Goal: Information Seeking & Learning: Learn about a topic

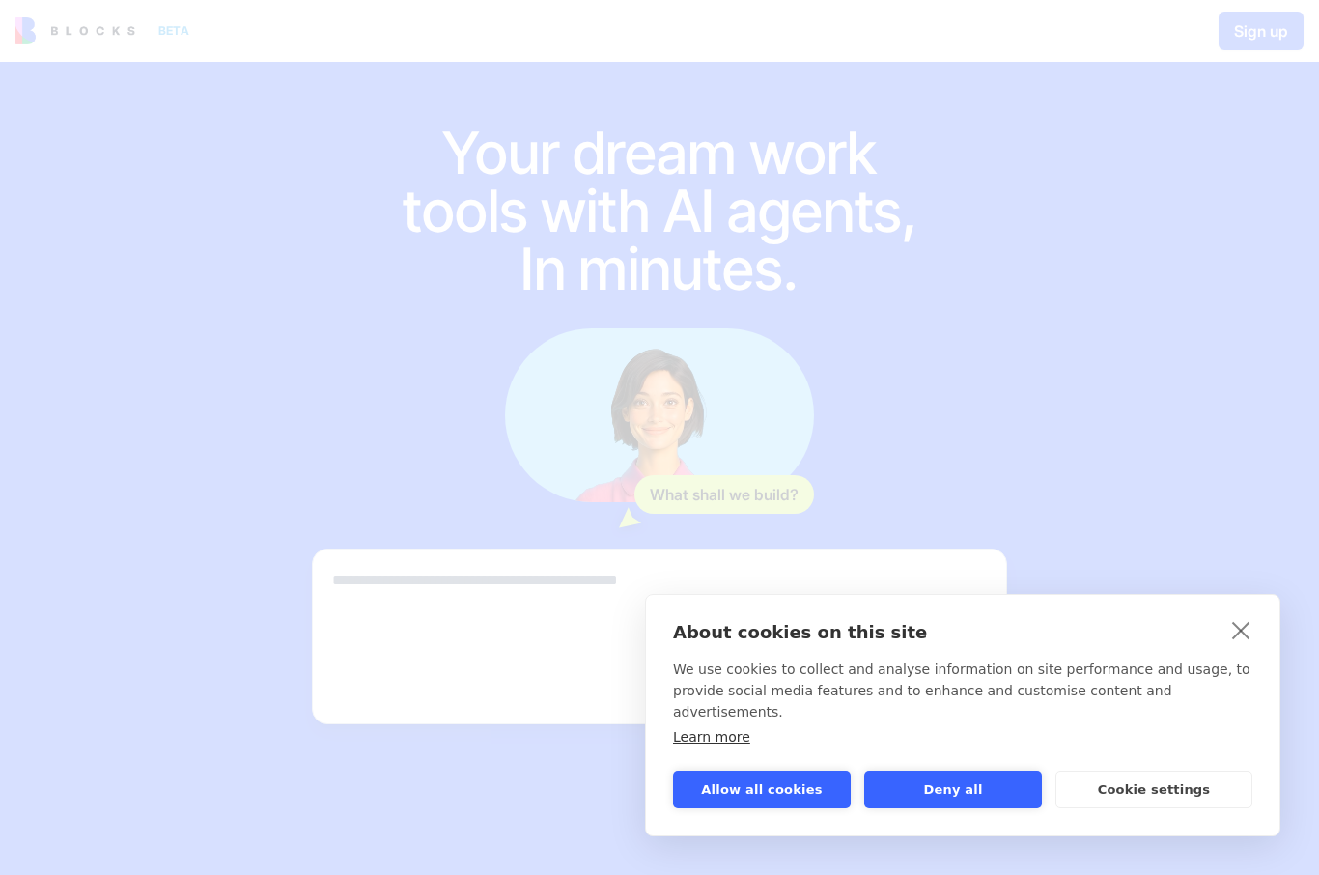
click at [746, 772] on button "Allow all cookies" at bounding box center [762, 790] width 178 height 38
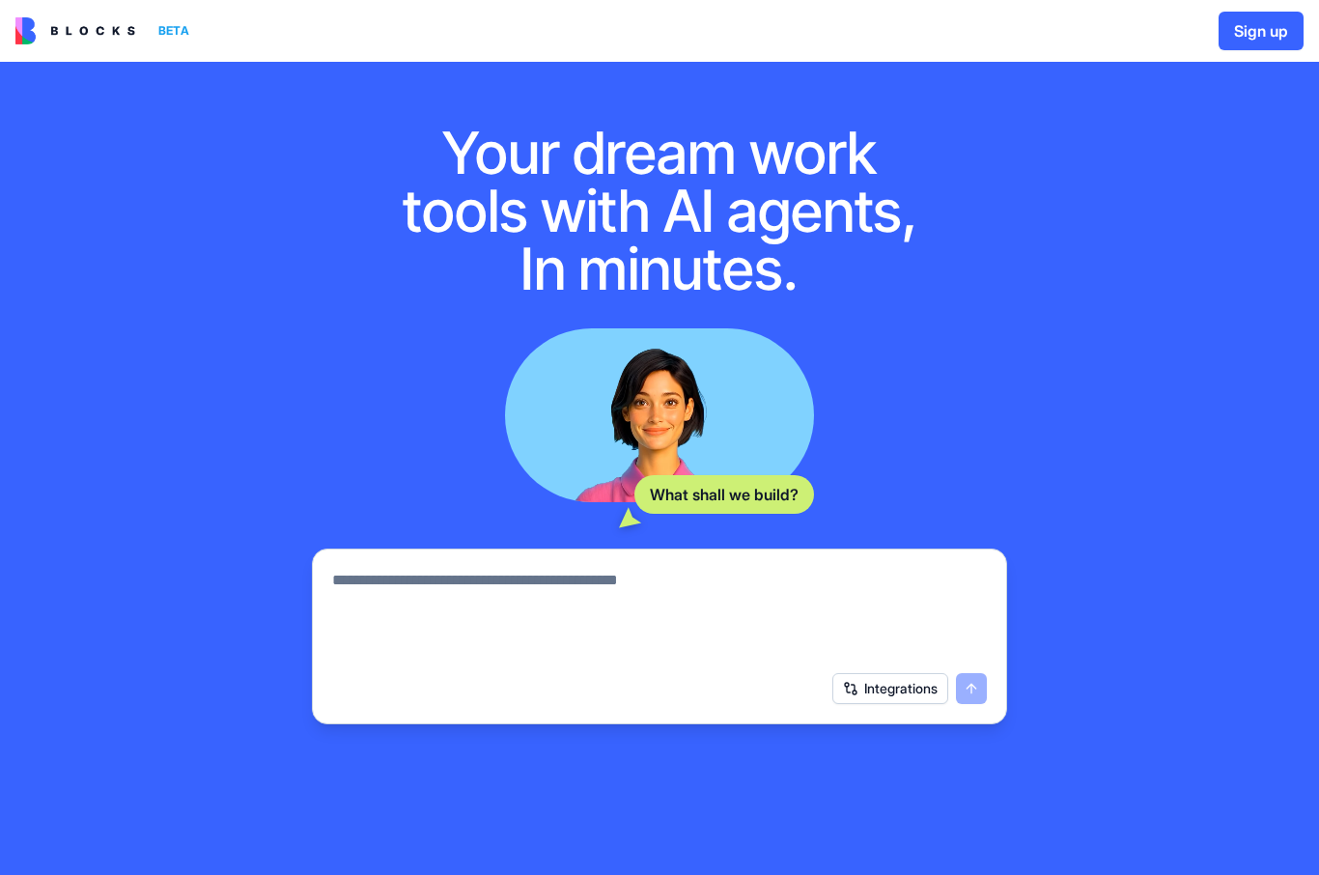
click at [71, 25] on img at bounding box center [75, 30] width 120 height 27
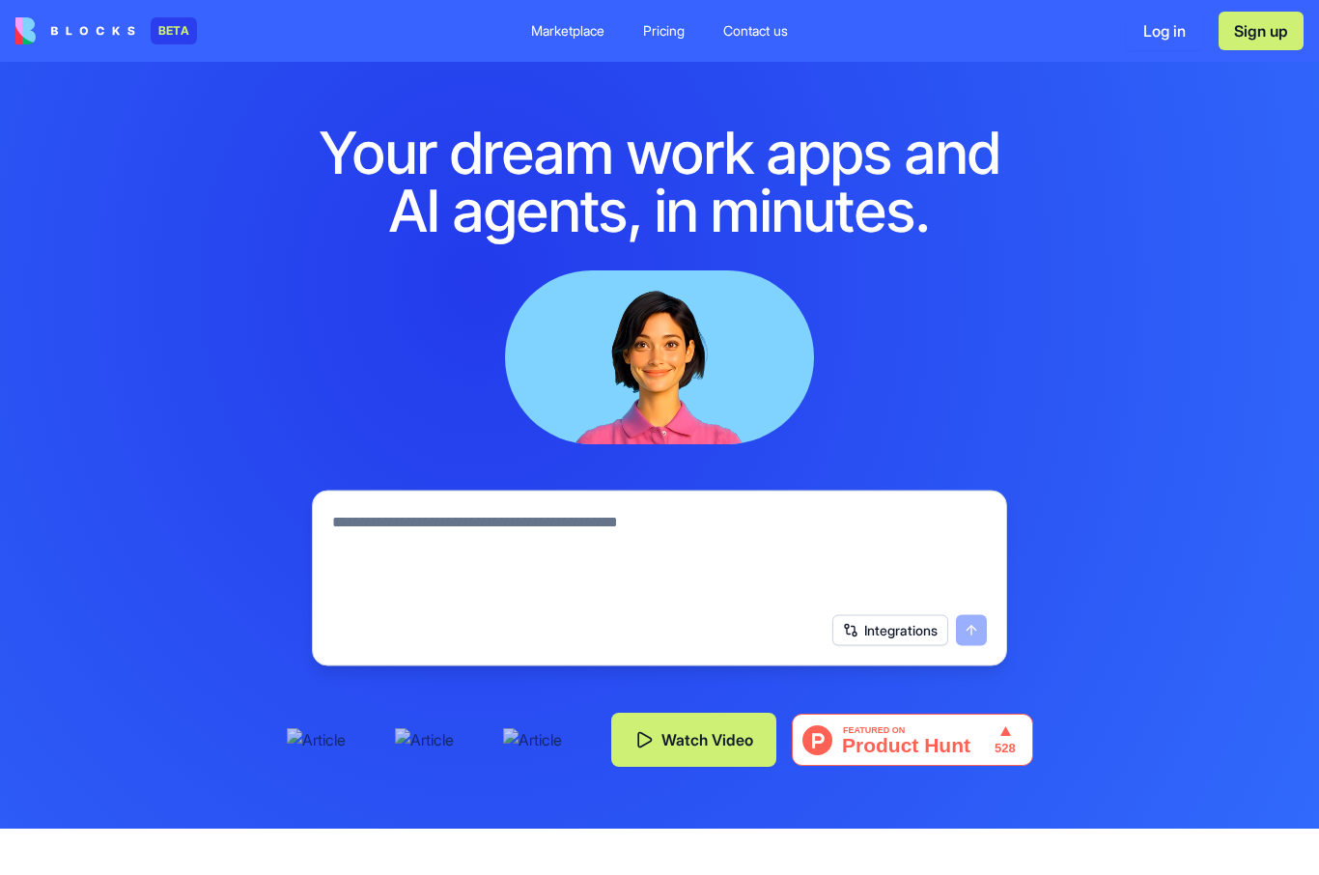
click at [151, 28] on div "BETA" at bounding box center [174, 30] width 46 height 27
click at [663, 37] on div "Pricing" at bounding box center [664, 30] width 42 height 19
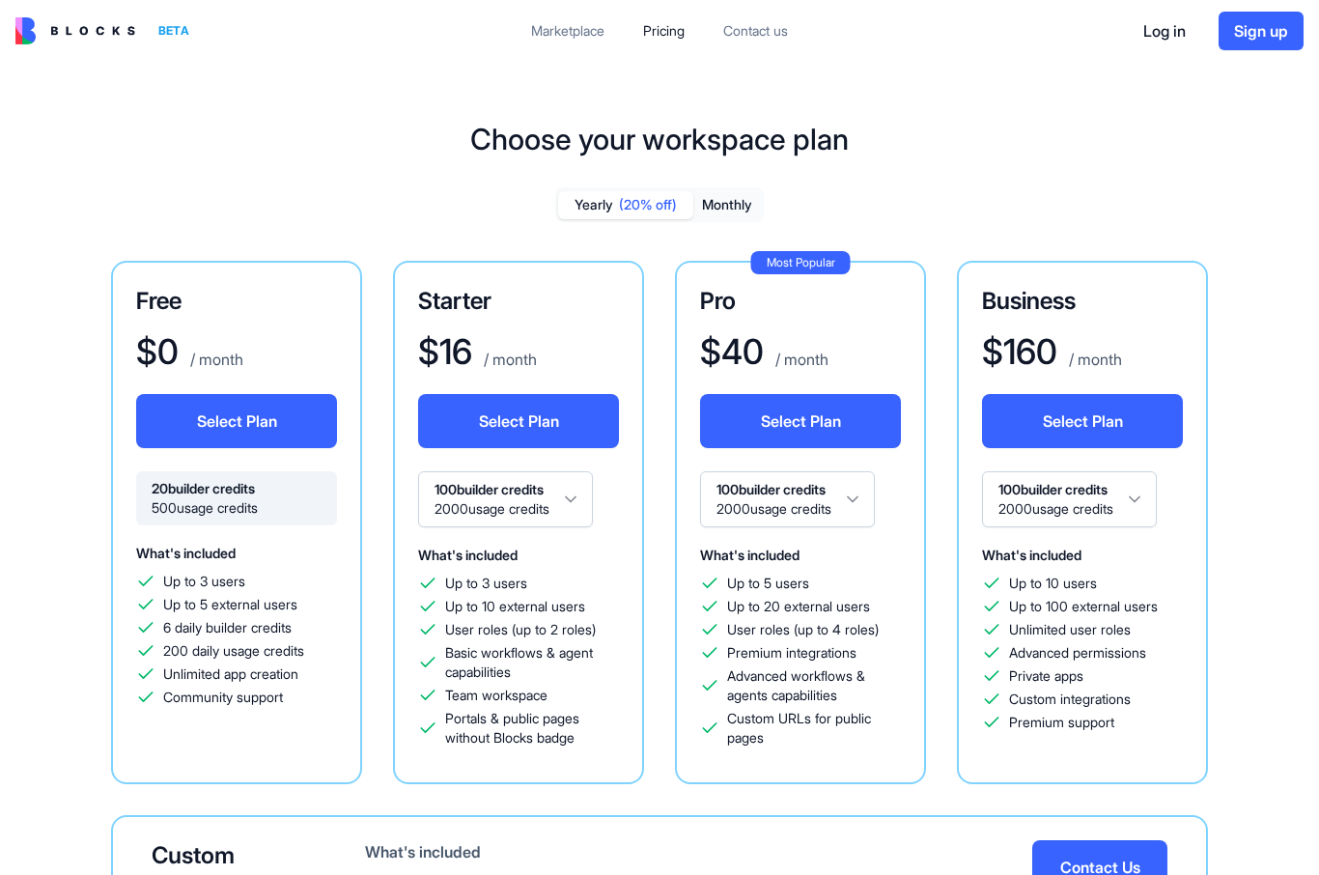
click at [733, 198] on button "Monthly" at bounding box center [727, 205] width 68 height 28
click at [564, 26] on div "Marketplace" at bounding box center [567, 30] width 73 height 19
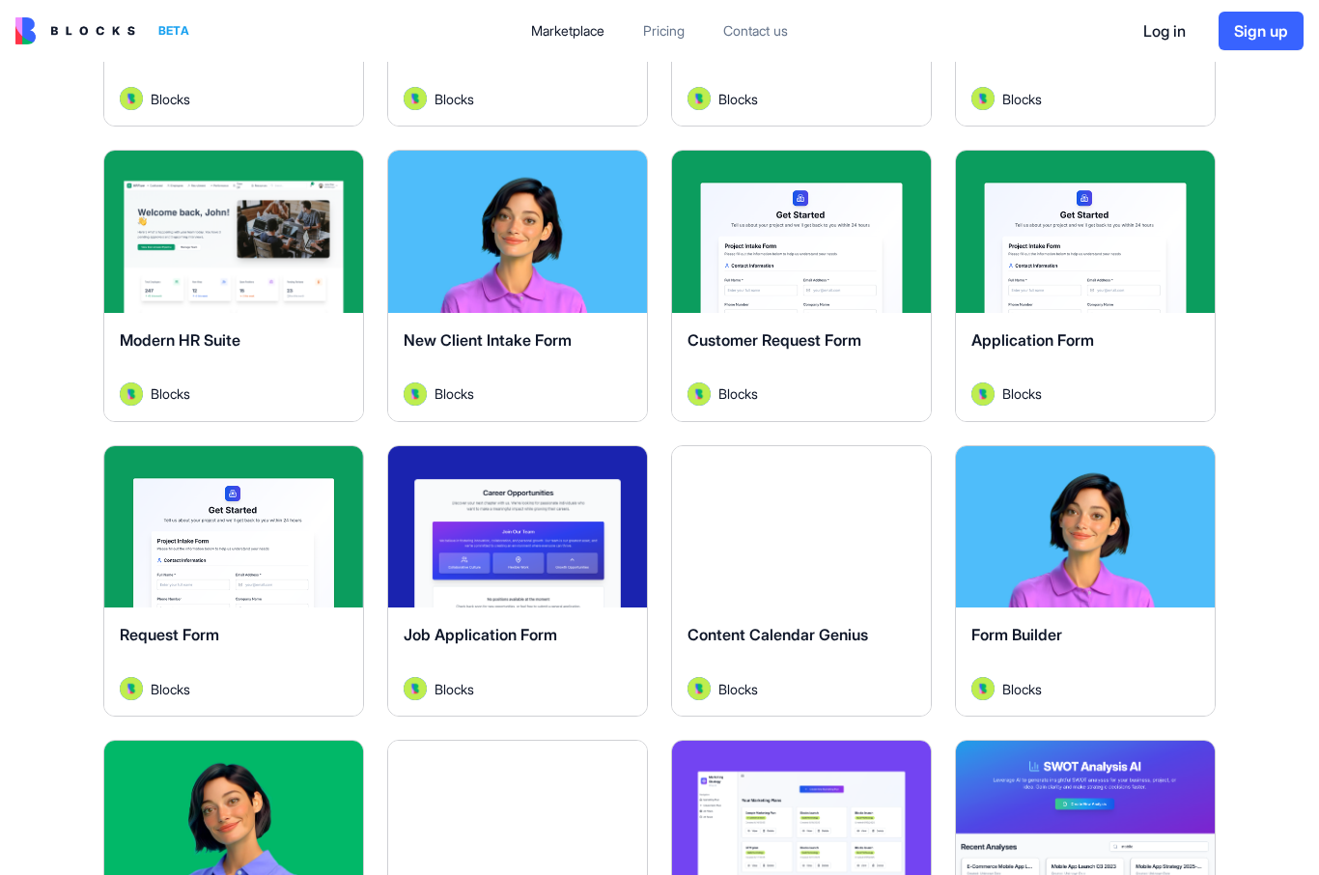
scroll to position [2013, 0]
